Goal: Task Accomplishment & Management: Complete application form

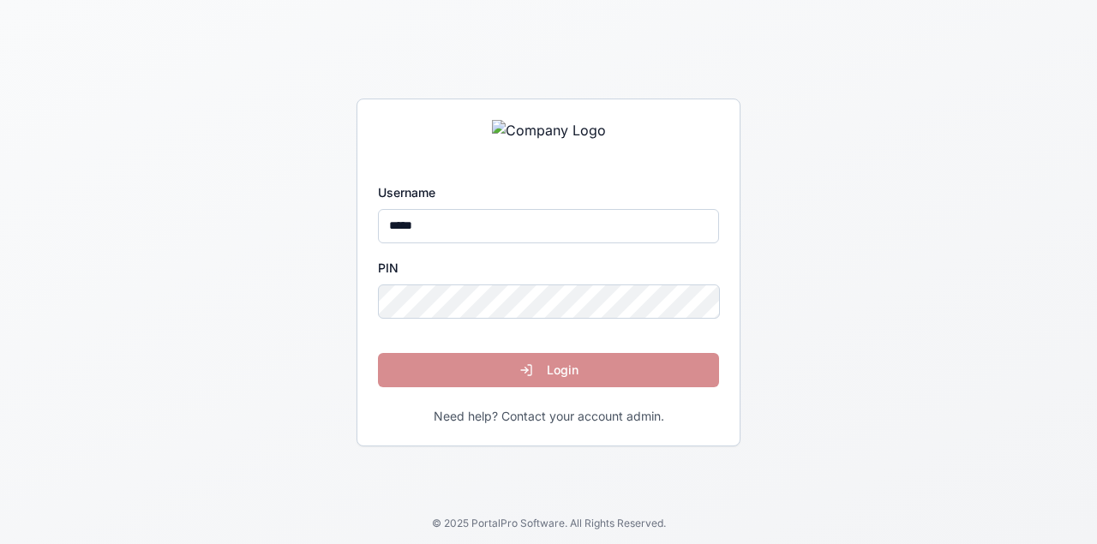
type input "*****"
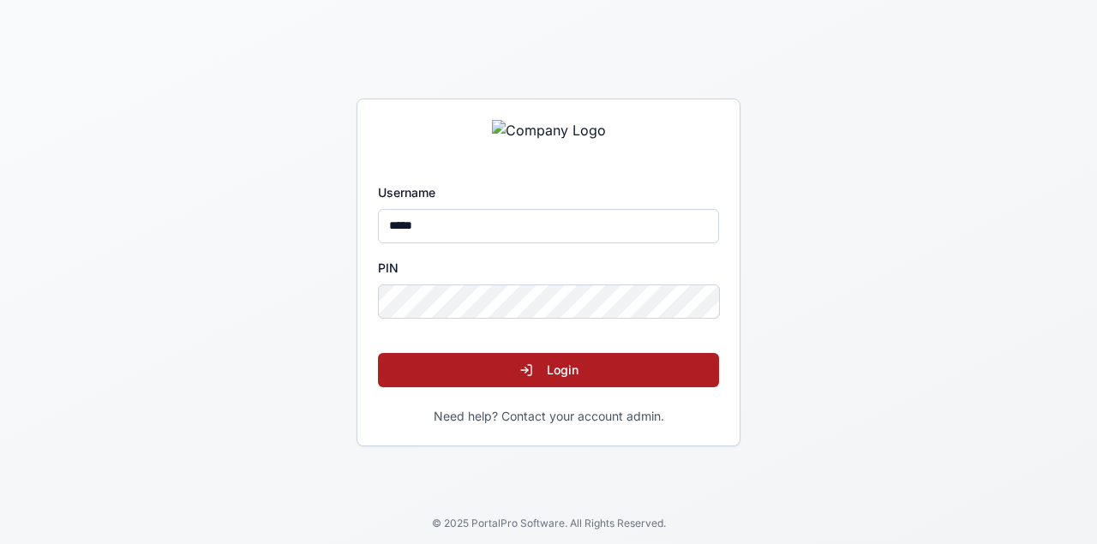
click button "Login" at bounding box center [548, 370] width 341 height 34
